Goal: Find contact information: Find contact information

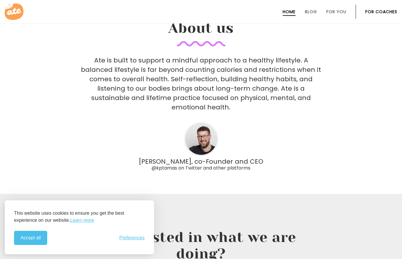
scroll to position [1671, 0]
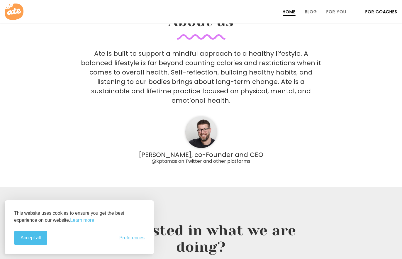
click at [385, 13] on link "For Coaches" at bounding box center [381, 11] width 32 height 5
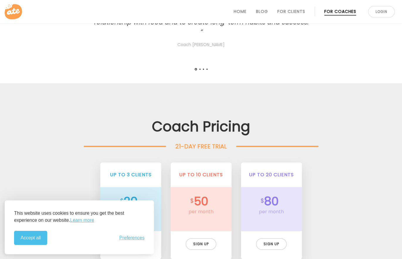
scroll to position [1319, 0]
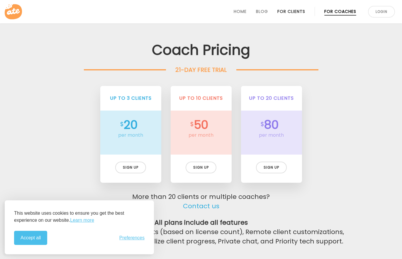
click at [298, 13] on link "For Clients" at bounding box center [291, 11] width 28 height 5
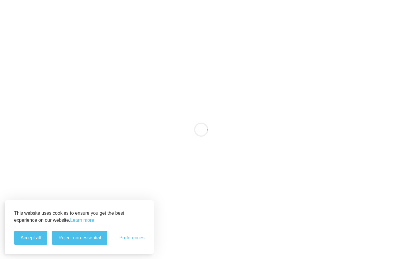
scroll to position [249, 0]
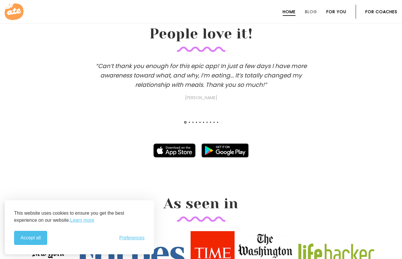
click at [333, 11] on link "For You" at bounding box center [336, 11] width 20 height 5
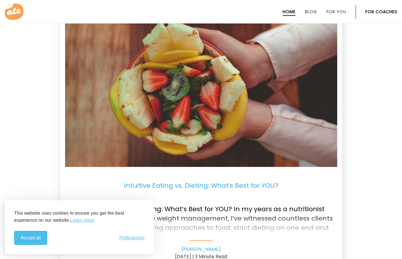
scroll to position [1222, 0]
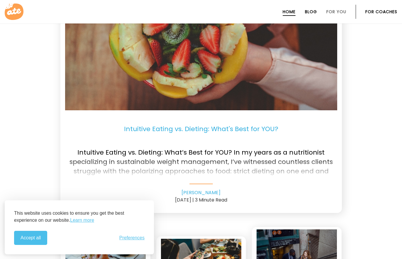
click at [313, 12] on link "Blog" at bounding box center [311, 11] width 12 height 5
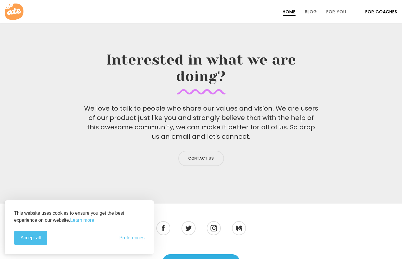
scroll to position [1832, 0]
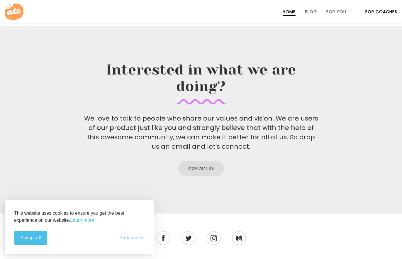
click at [206, 161] on link "Contact us" at bounding box center [201, 168] width 46 height 15
click at [28, 240] on button "Accept all" at bounding box center [30, 238] width 33 height 14
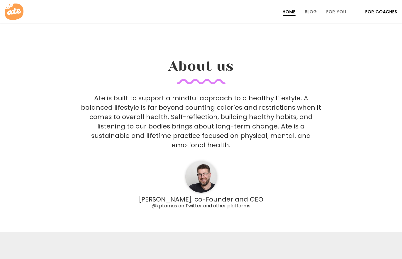
scroll to position [1539, 0]
